Goal: Information Seeking & Learning: Learn about a topic

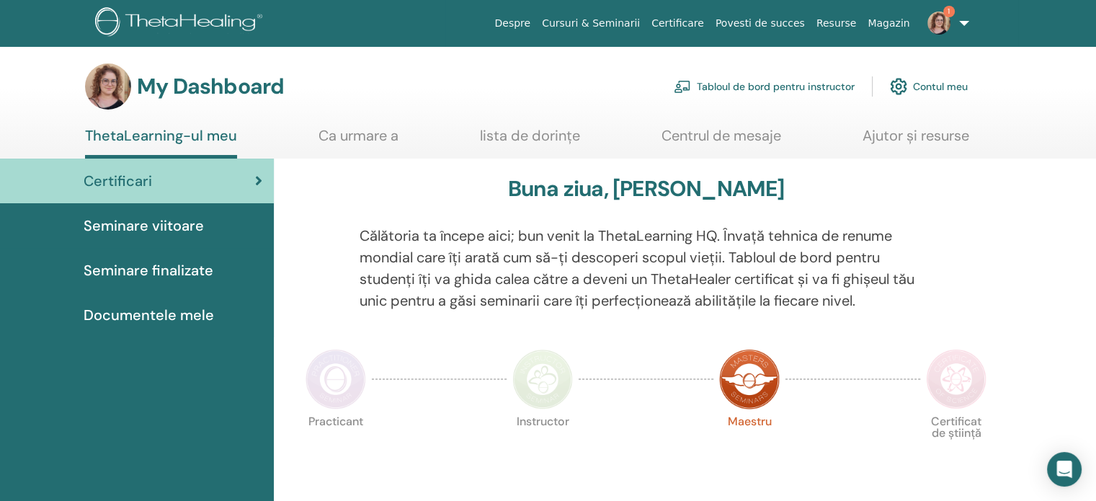
click at [940, 19] on img at bounding box center [938, 23] width 23 height 23
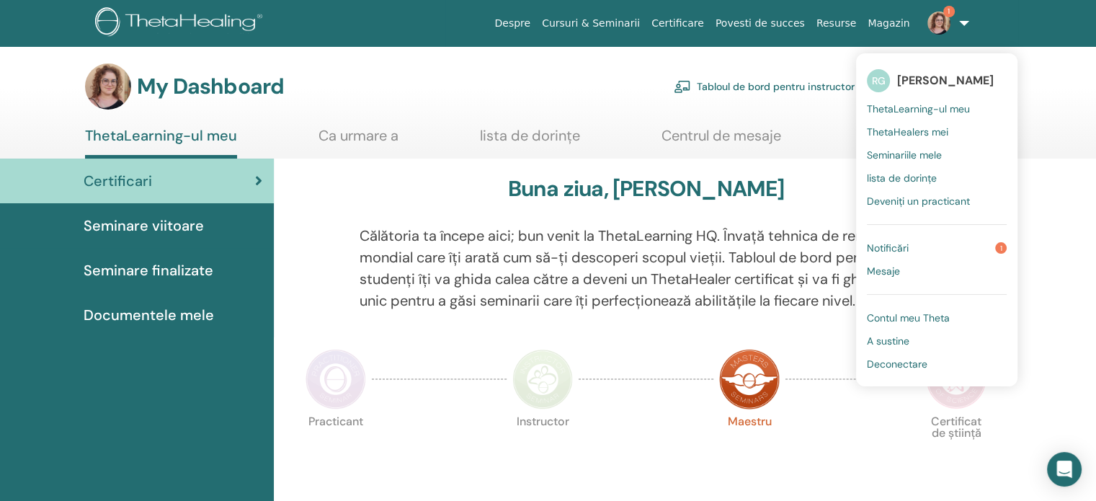
click at [925, 250] on link "Notificări 1" at bounding box center [937, 247] width 140 height 23
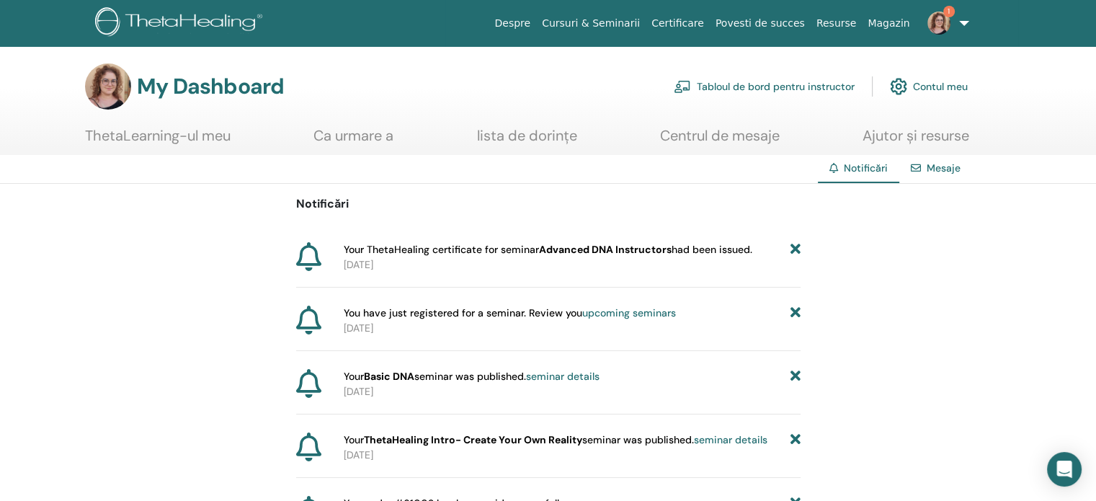
click at [363, 254] on span "Your ThetaHealing certificate for seminar Advanced DNA Instructors had been iss…" at bounding box center [548, 249] width 408 height 15
click at [799, 247] on icon at bounding box center [795, 249] width 10 height 15
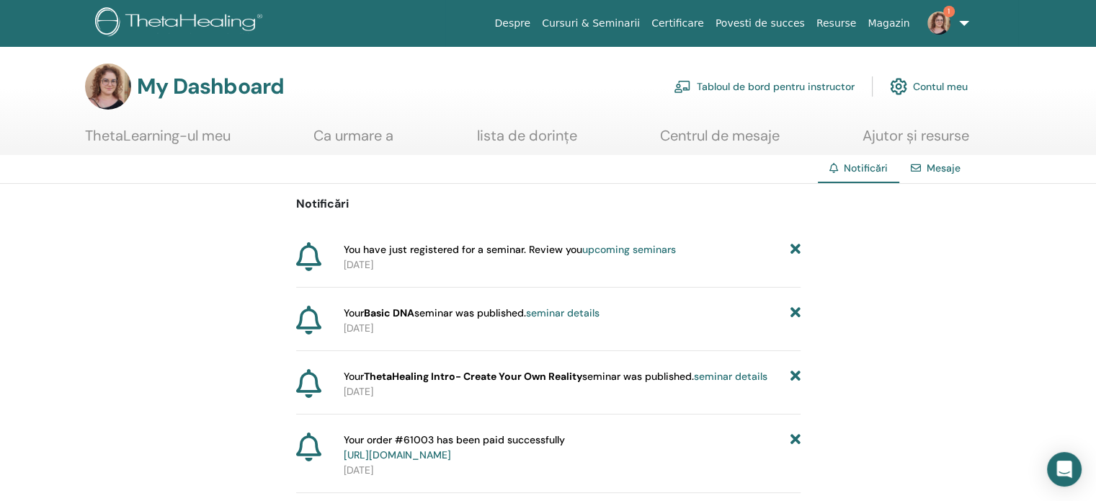
click at [798, 251] on icon at bounding box center [795, 249] width 10 height 15
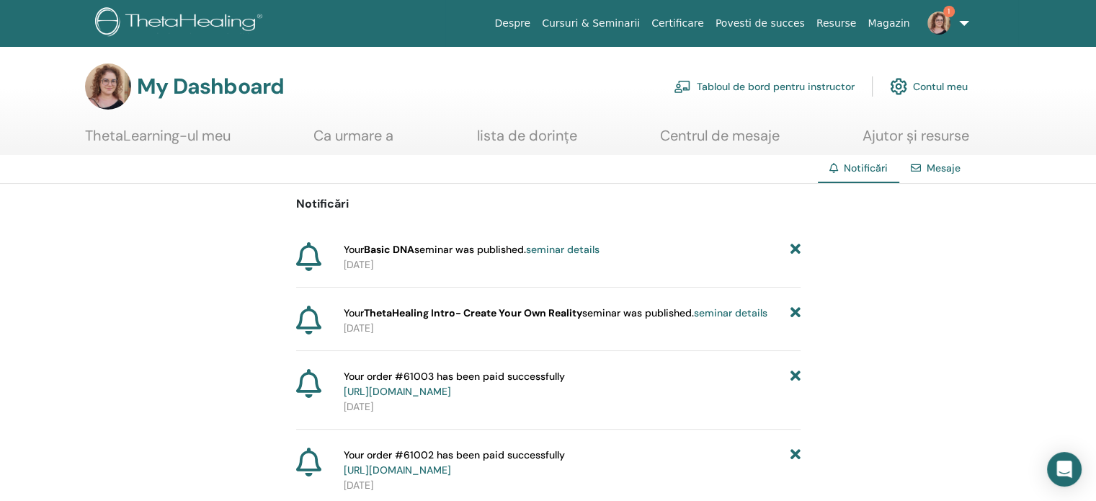
click at [798, 251] on icon at bounding box center [795, 249] width 10 height 15
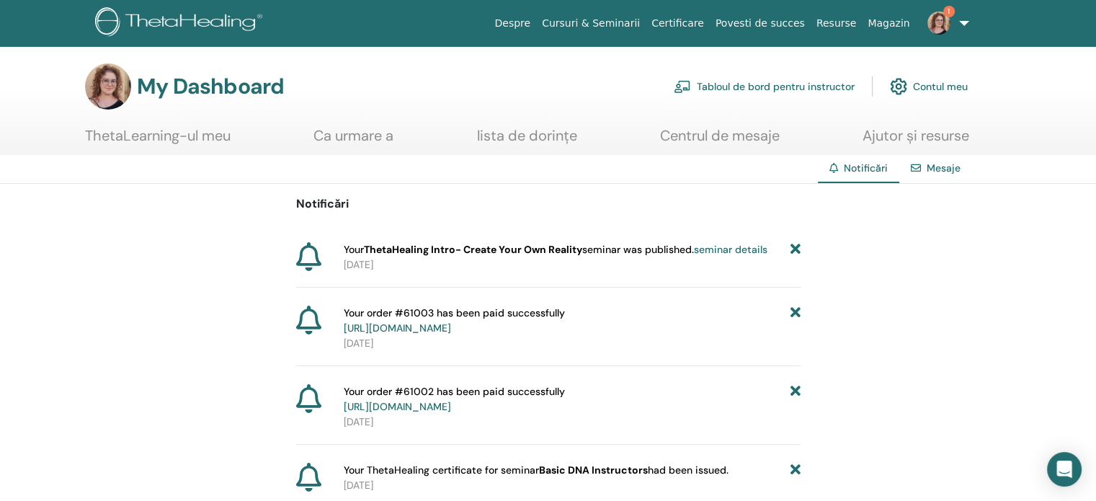
click at [798, 251] on icon at bounding box center [795, 249] width 10 height 15
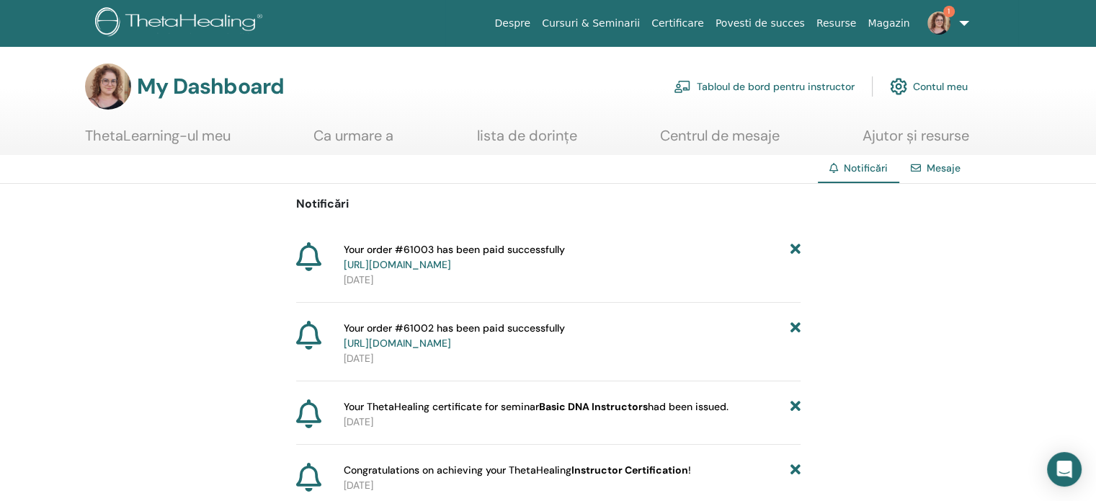
click at [798, 251] on icon at bounding box center [795, 257] width 10 height 30
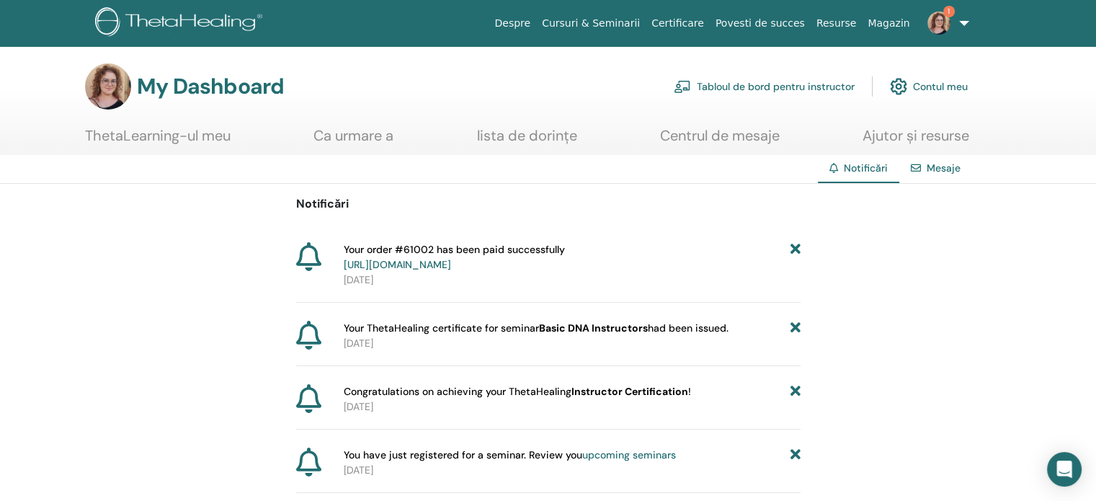
click at [182, 139] on link "ThetaLearning-ul meu" at bounding box center [158, 141] width 146 height 28
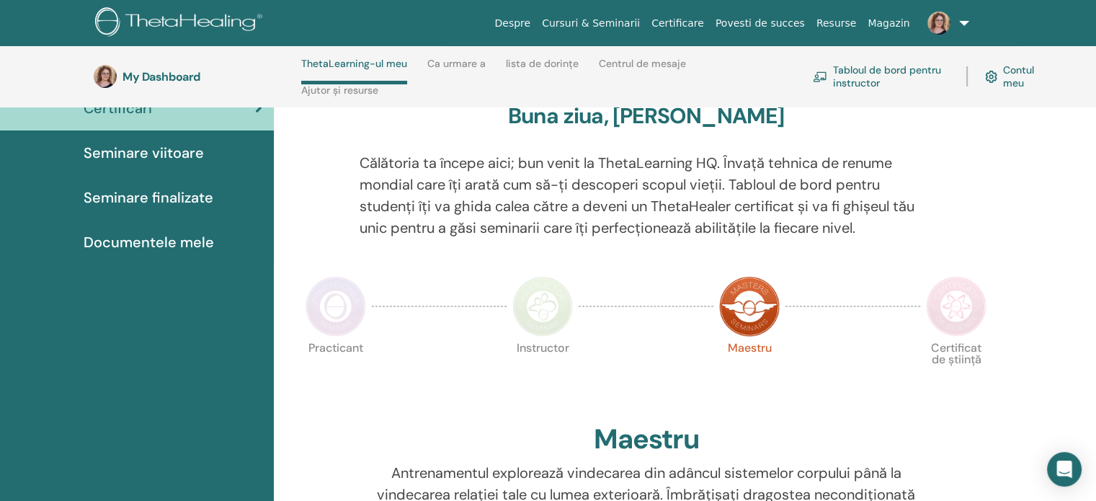
scroll to position [133, 0]
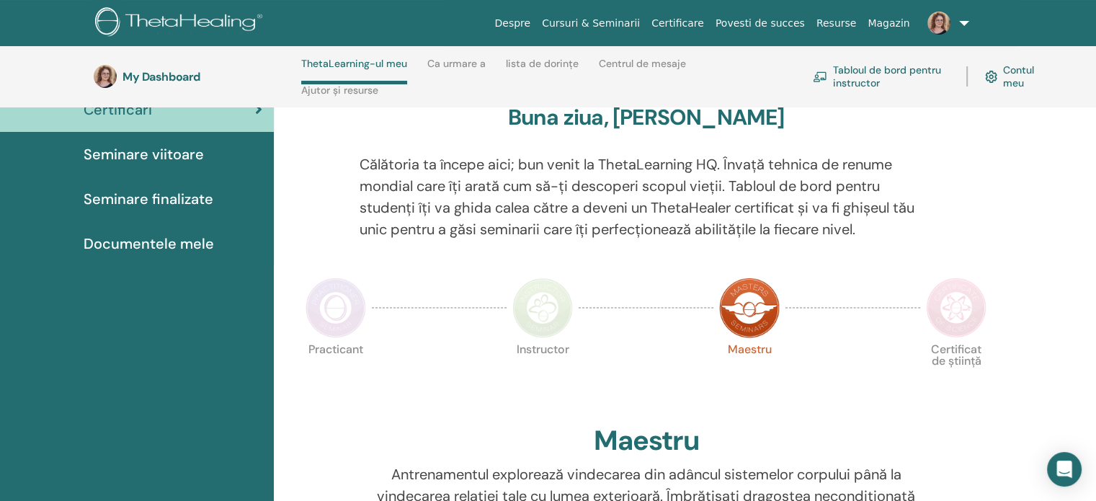
click at [345, 319] on img at bounding box center [335, 307] width 61 height 61
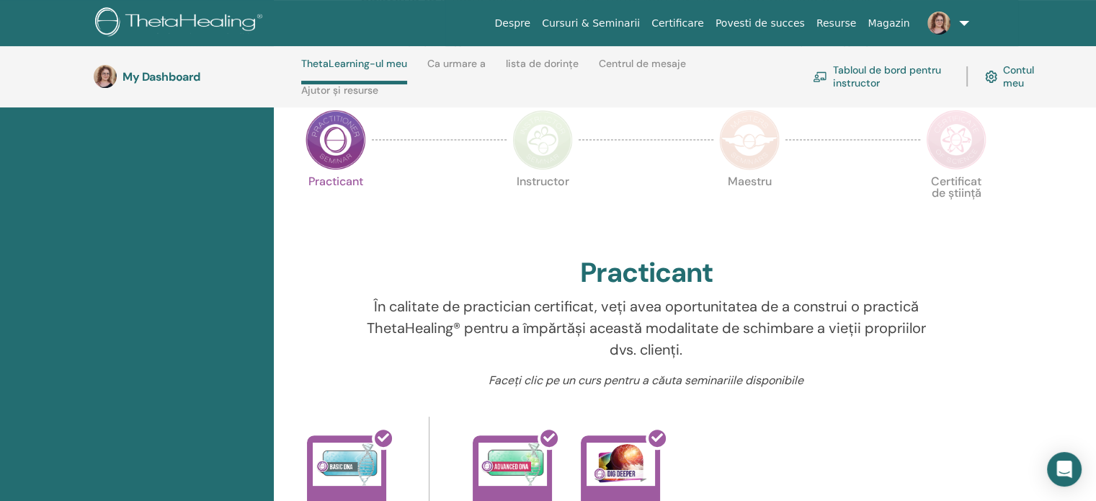
scroll to position [277, 0]
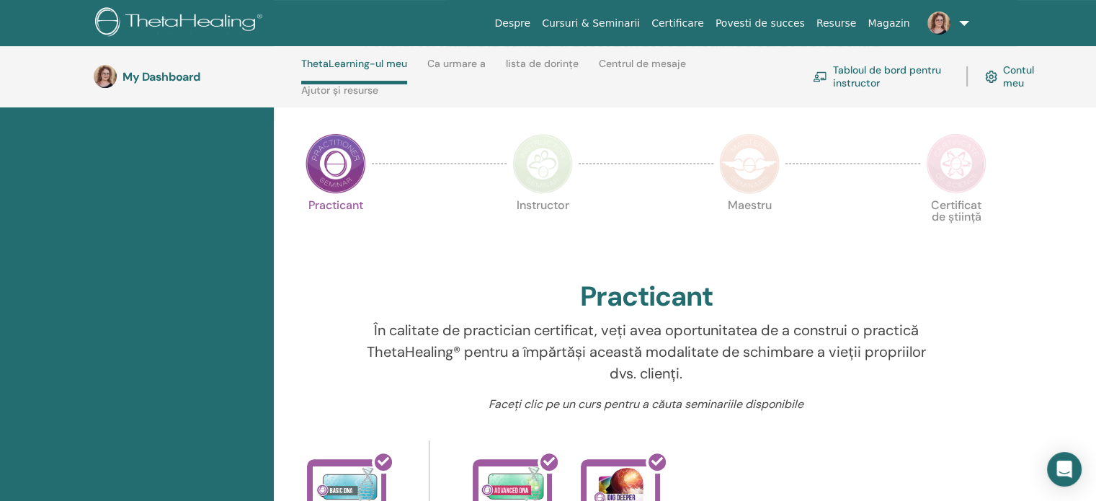
click at [545, 166] on img at bounding box center [542, 163] width 61 height 61
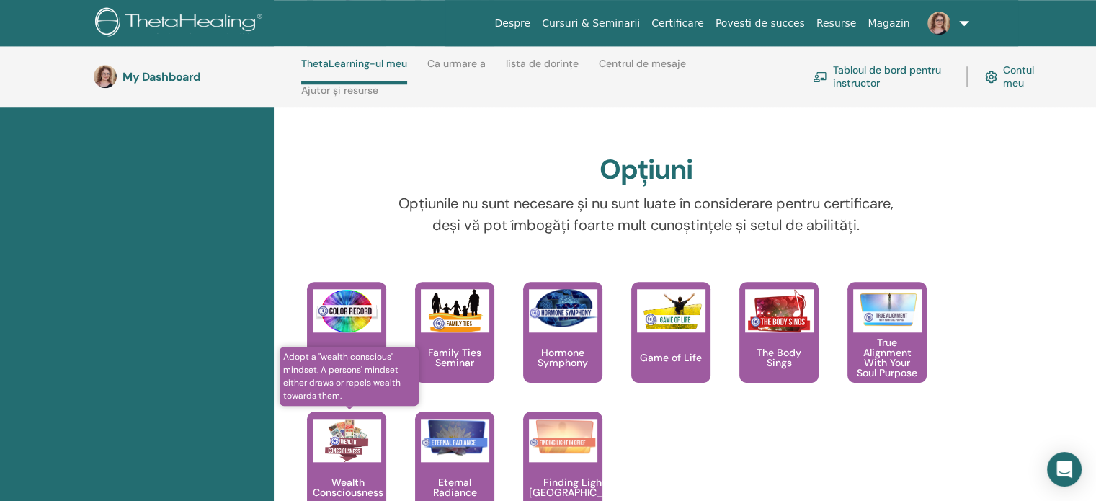
scroll to position [1285, 0]
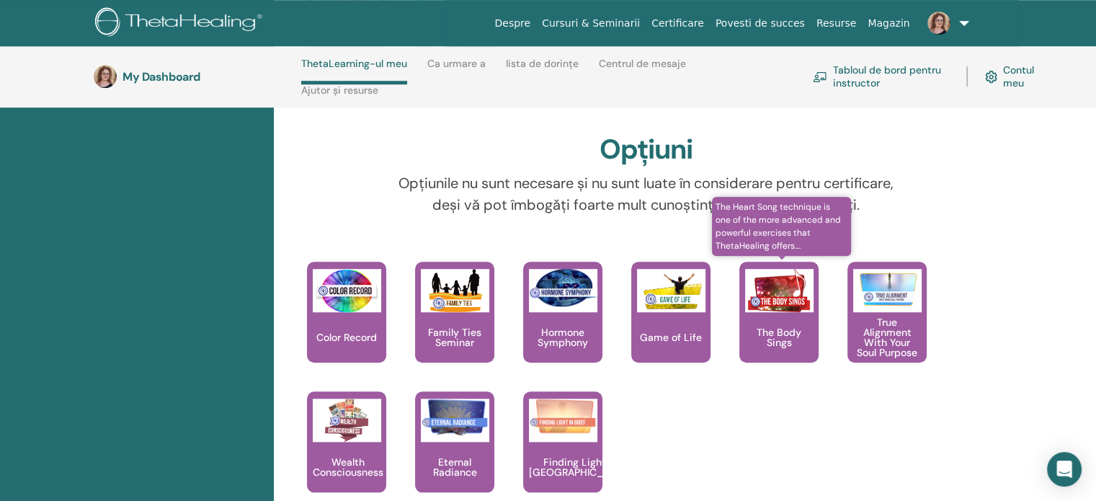
click at [787, 339] on p "The Body Sings" at bounding box center [778, 337] width 79 height 20
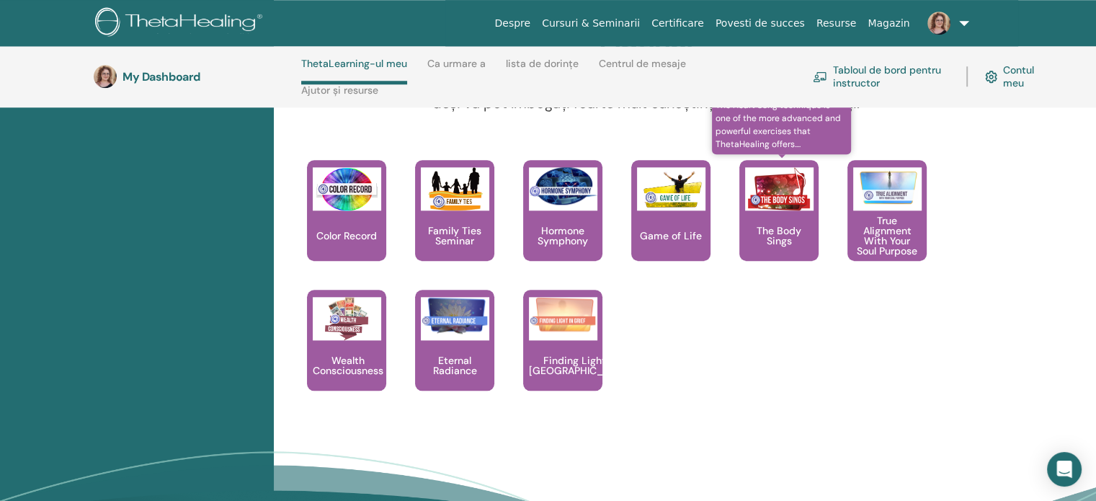
scroll to position [1429, 0]
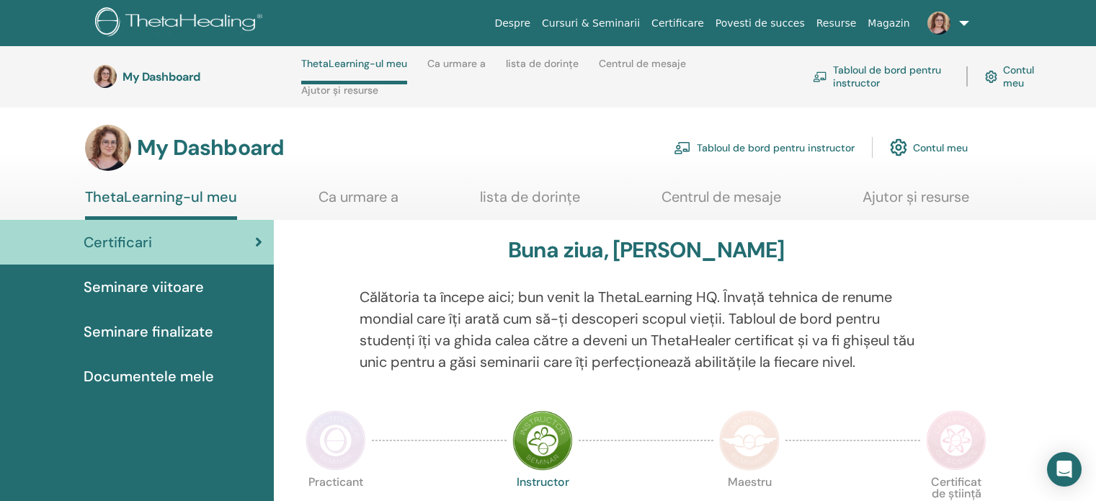
scroll to position [1429, 0]
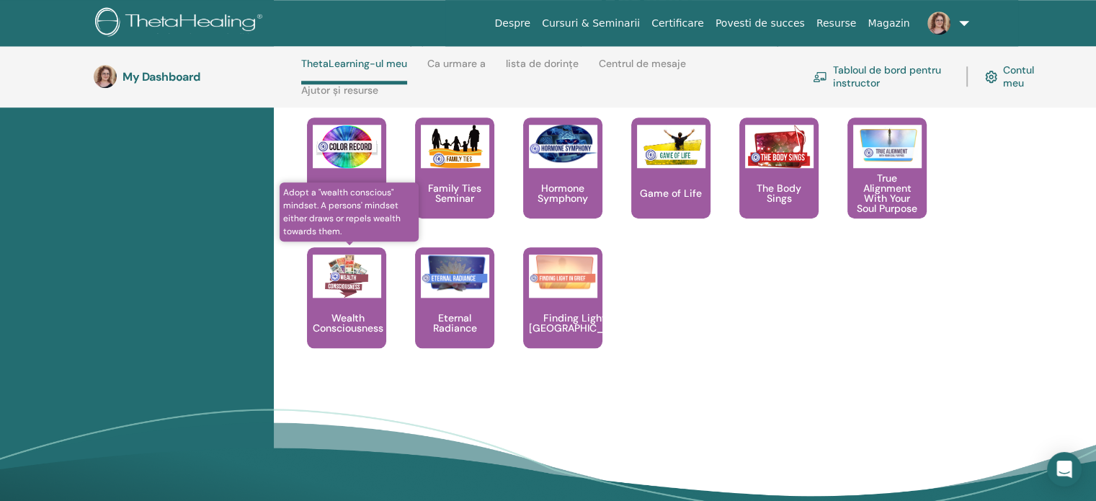
click at [344, 317] on p "Wealth Consciousness" at bounding box center [348, 323] width 82 height 20
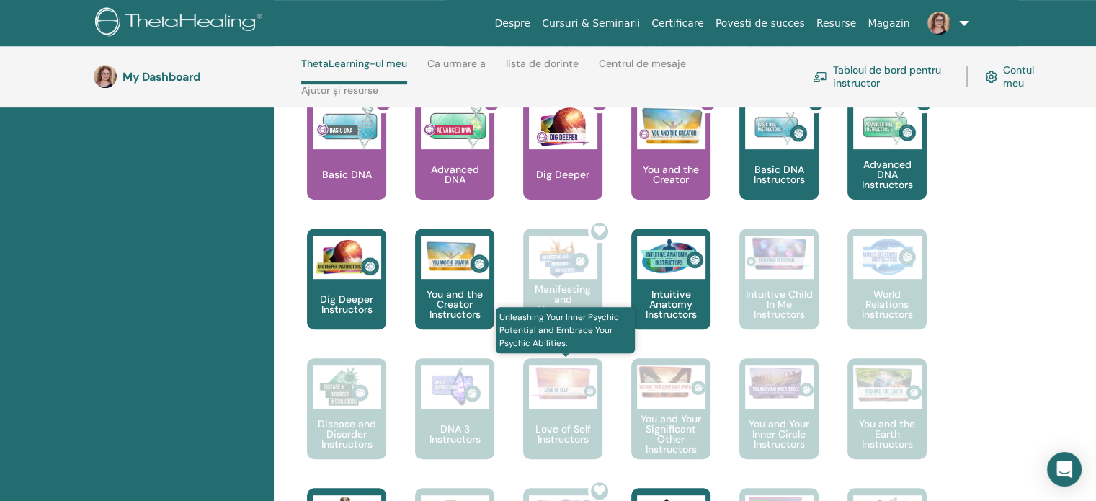
scroll to position [565, 0]
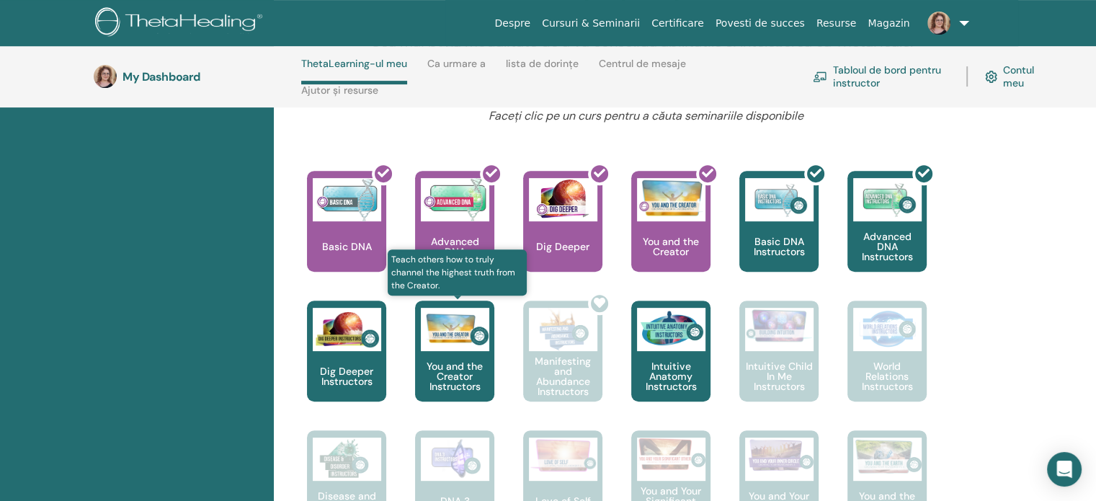
click at [464, 373] on p "You and the Creator Instructors" at bounding box center [454, 376] width 79 height 30
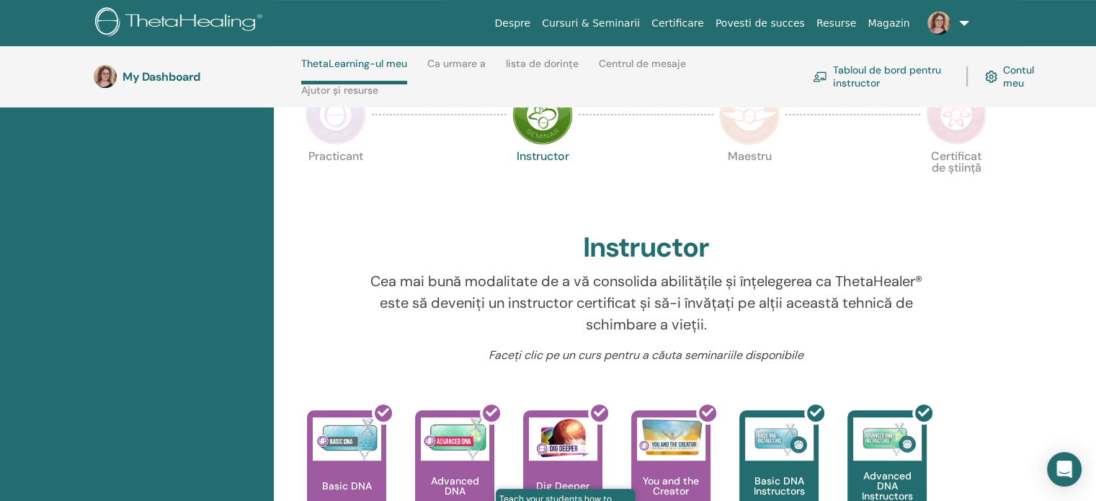
scroll to position [277, 0]
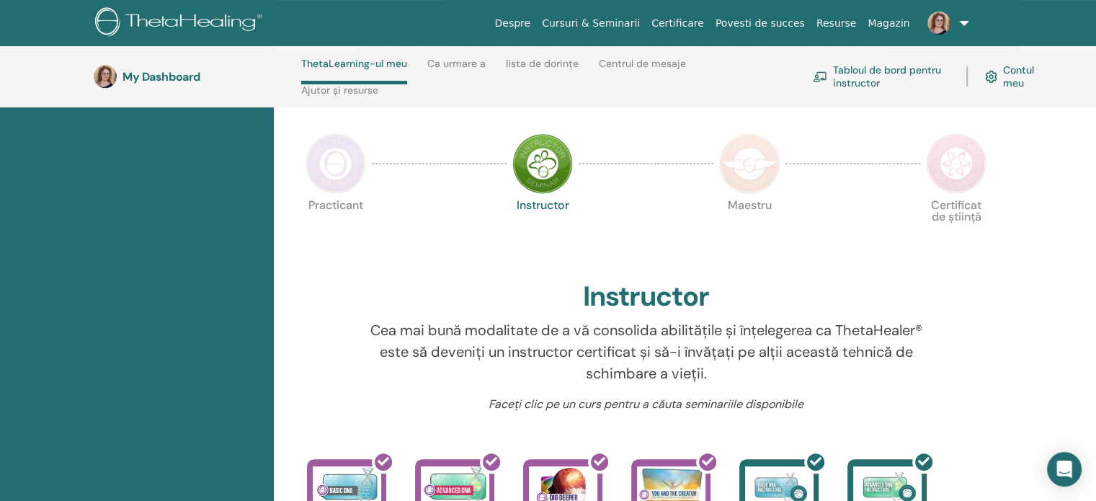
click at [755, 158] on img at bounding box center [749, 163] width 61 height 61
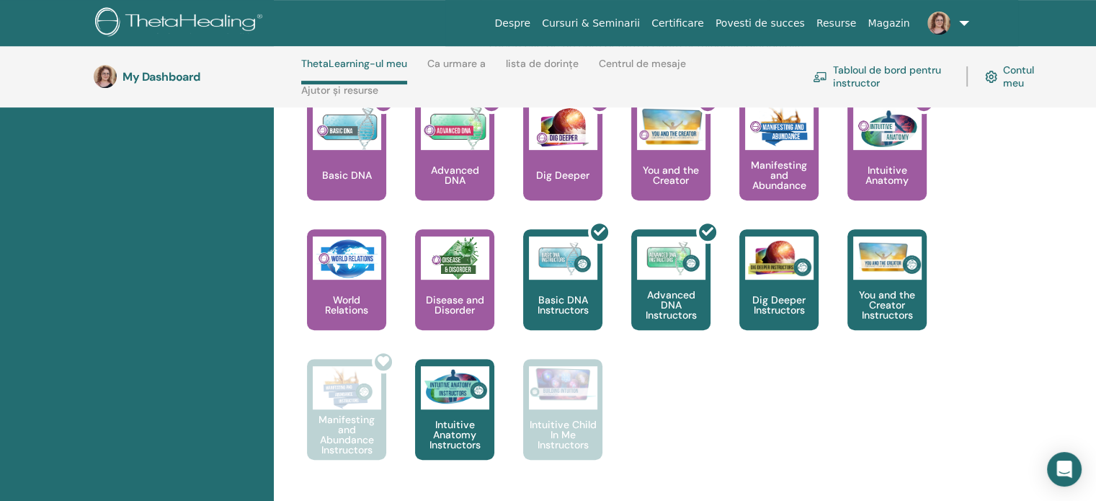
scroll to position [565, 0]
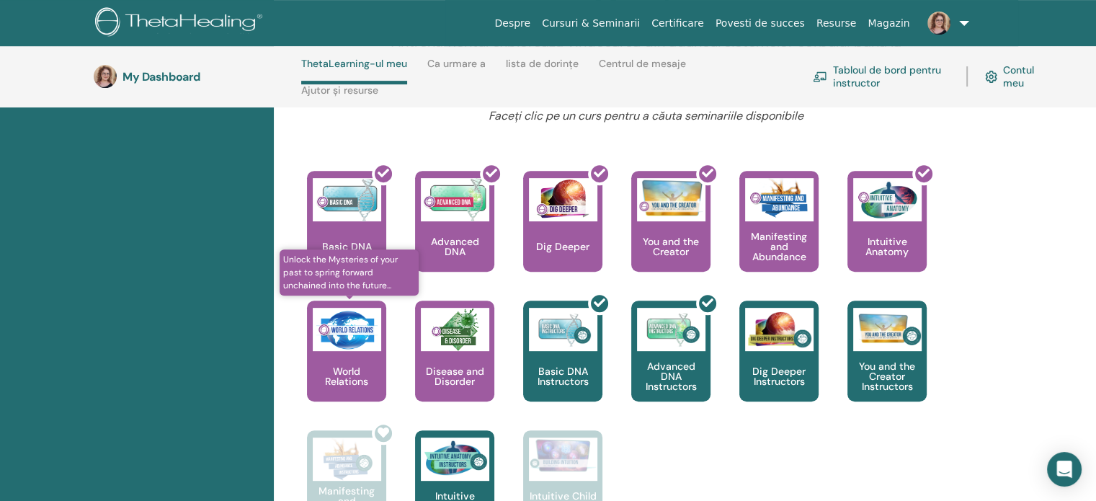
click at [325, 372] on p "World Relations" at bounding box center [346, 376] width 79 height 20
